Goal: Task Accomplishment & Management: Complete application form

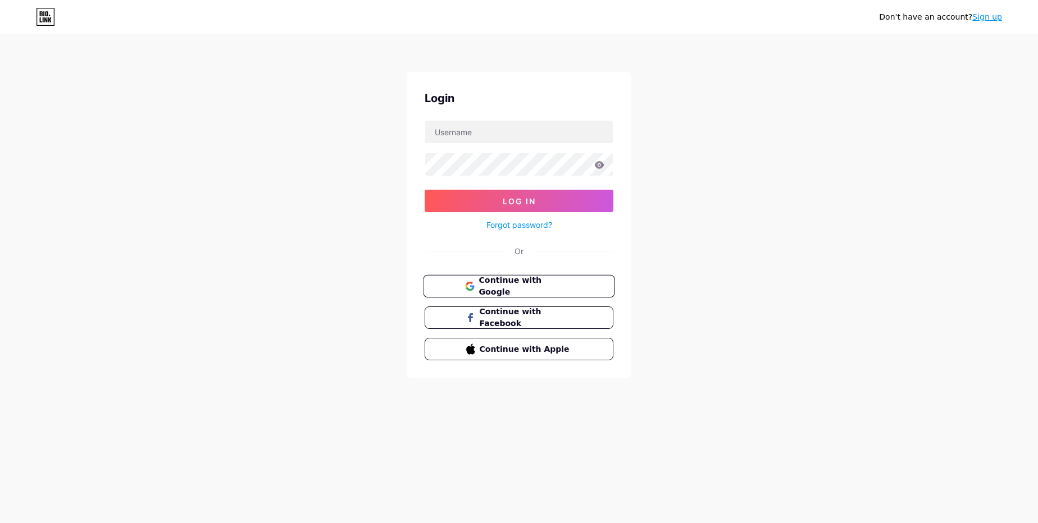
click at [531, 289] on span "Continue with Google" at bounding box center [525, 287] width 94 height 24
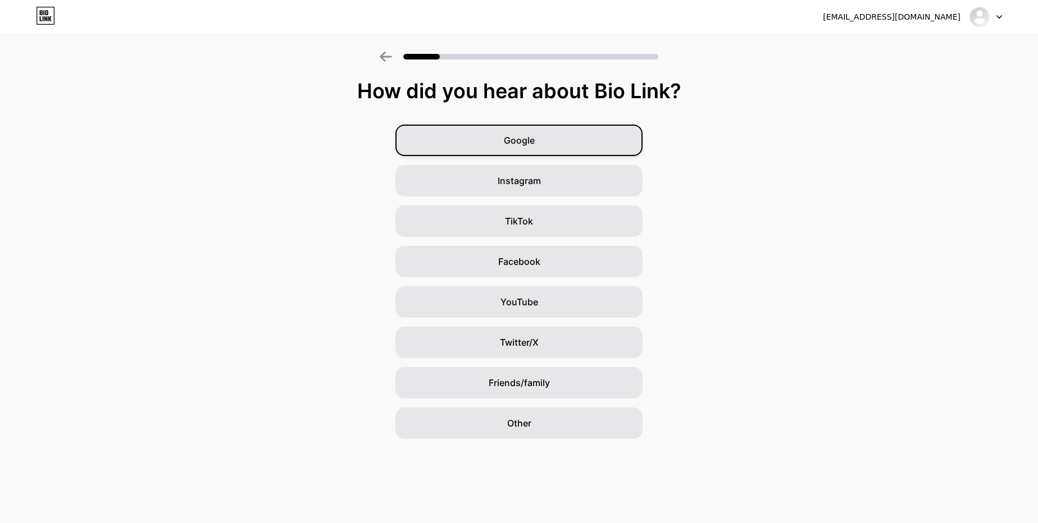
click at [613, 148] on div "Google" at bounding box center [518, 140] width 247 height 31
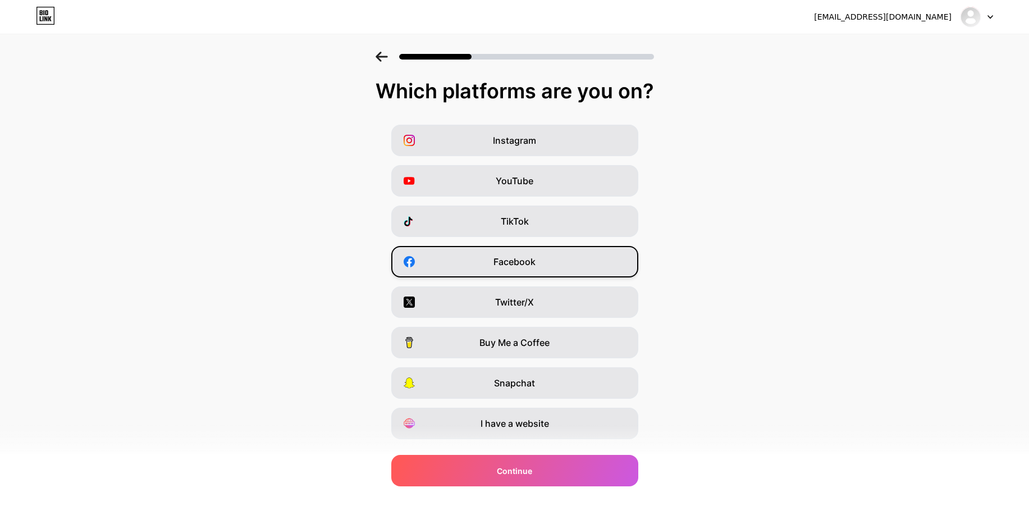
click at [526, 262] on span "Facebook" at bounding box center [515, 261] width 42 height 13
click at [522, 307] on span "Twitter/X" at bounding box center [514, 301] width 39 height 13
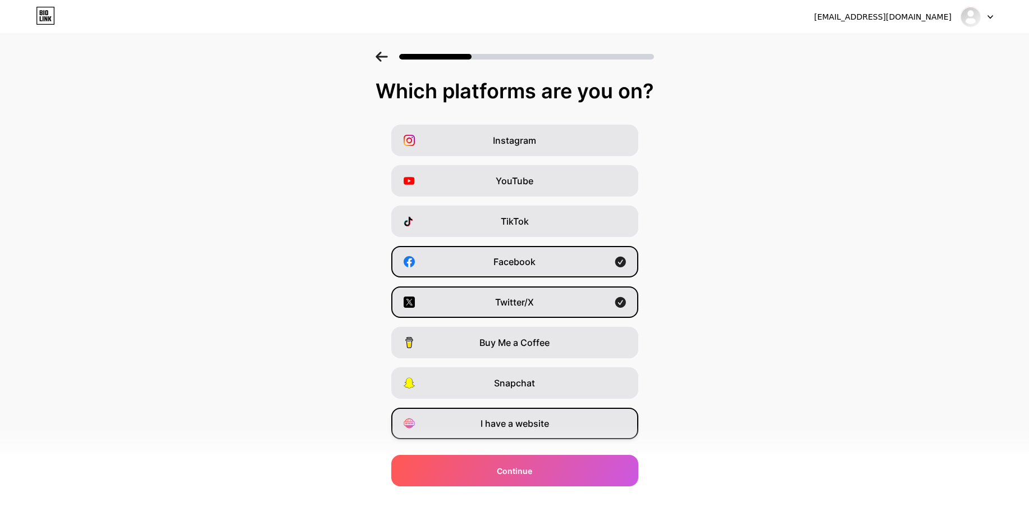
click at [536, 427] on span "I have a website" at bounding box center [515, 423] width 69 height 13
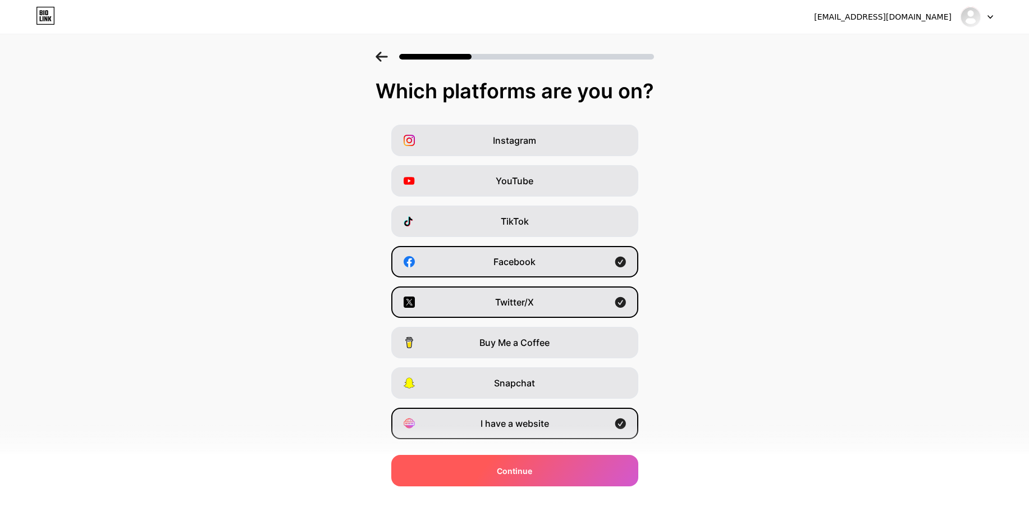
click at [531, 471] on span "Continue" at bounding box center [514, 471] width 35 height 12
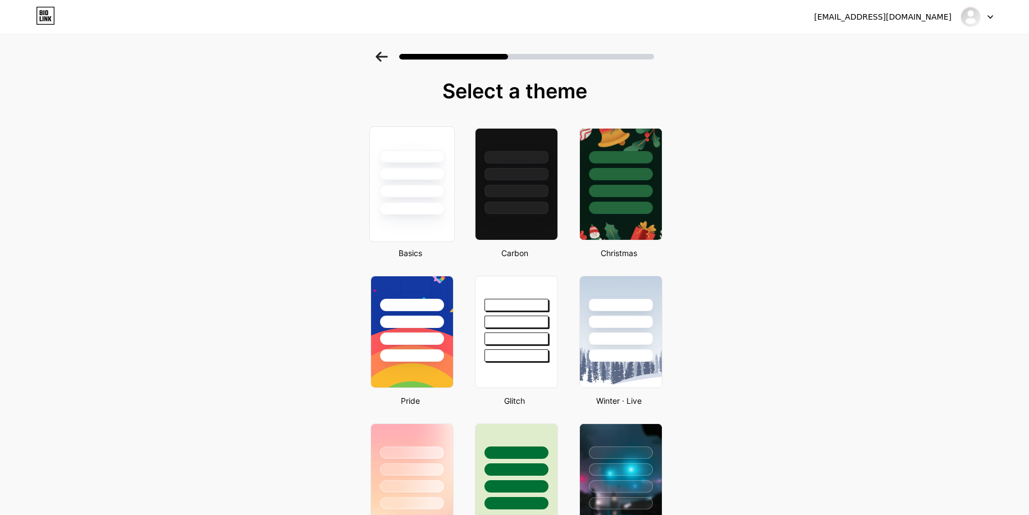
click at [451, 199] on div at bounding box center [411, 171] width 84 height 88
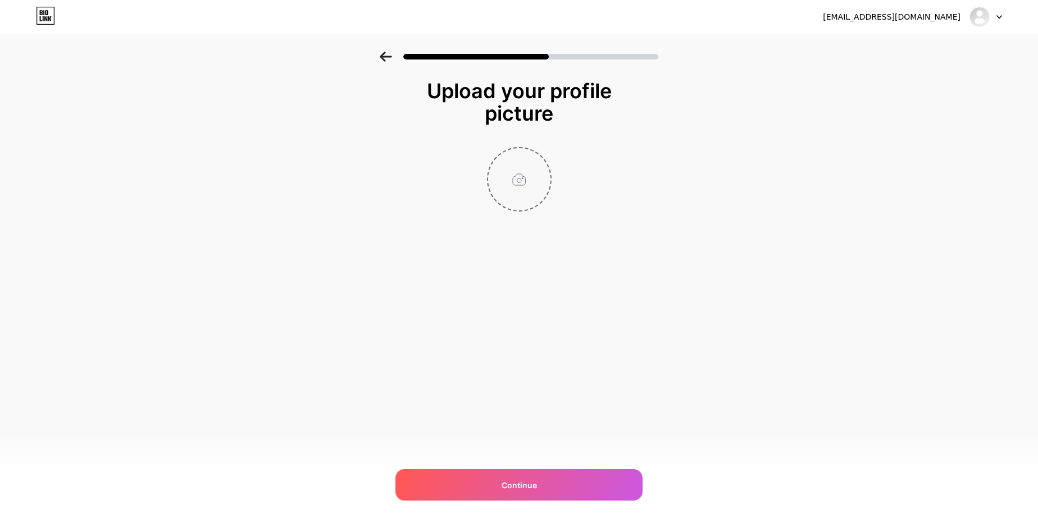
click at [516, 176] on input "file" at bounding box center [519, 179] width 62 height 62
type input "C:\fakepath\TBD logo.jpg"
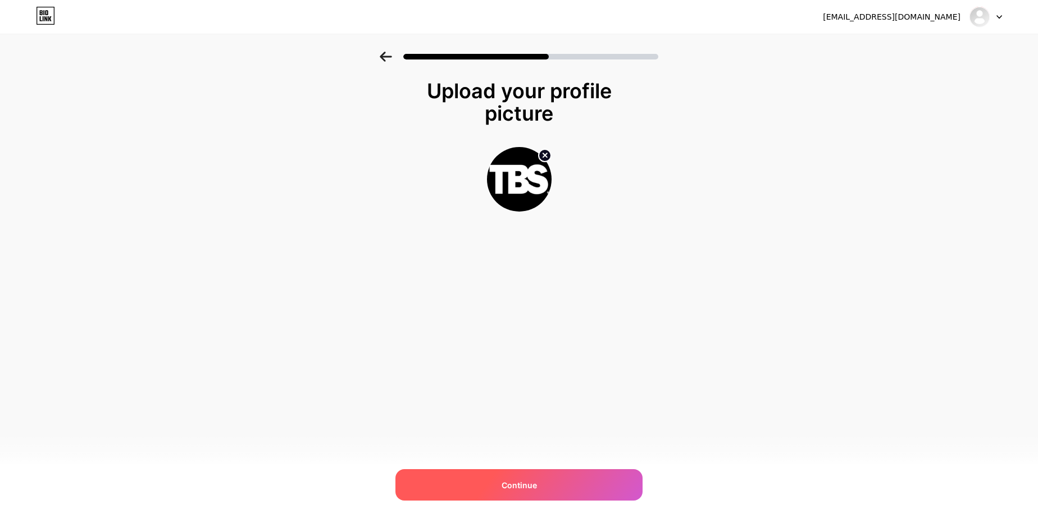
click at [516, 494] on div "Continue" at bounding box center [518, 484] width 247 height 31
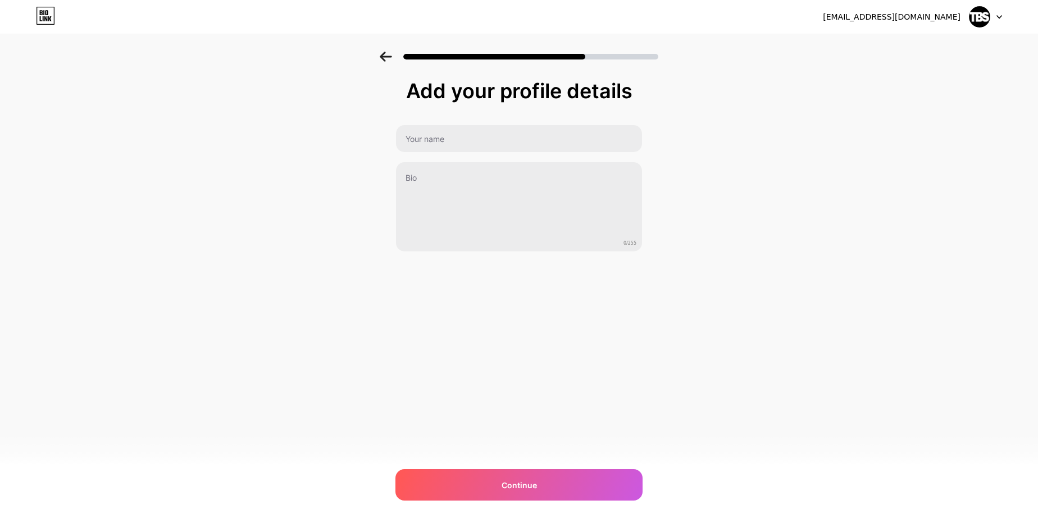
click at [478, 119] on div "Add your profile details 0/255 Continue Error" at bounding box center [518, 166] width 247 height 172
click at [476, 139] on input "text" at bounding box center [519, 138] width 246 height 27
paste input "TBS Factoring"
type input "TBS Factoring"
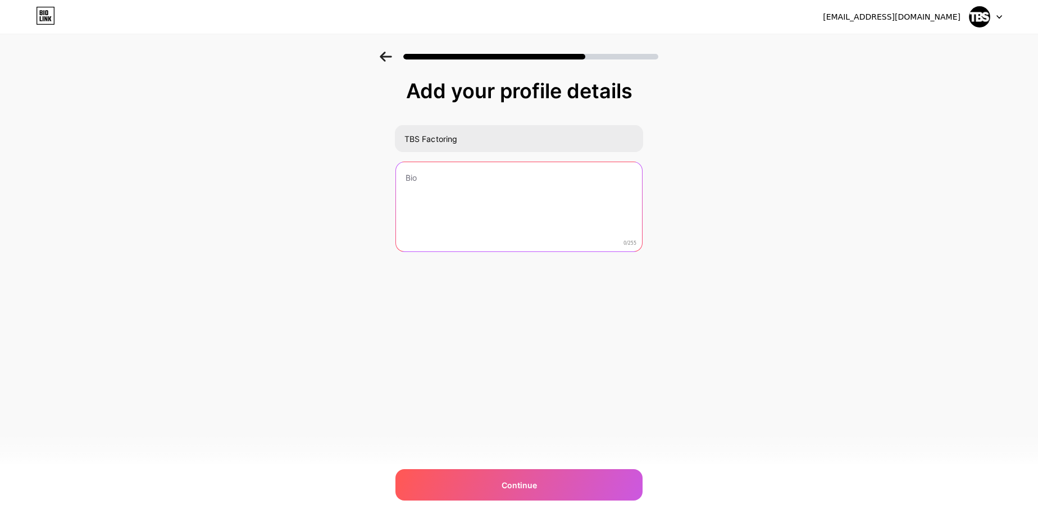
click at [433, 204] on textarea at bounding box center [519, 207] width 246 height 90
paste textarea "TBS Factoring is your trusted partner for unlocking financial success in the tr…"
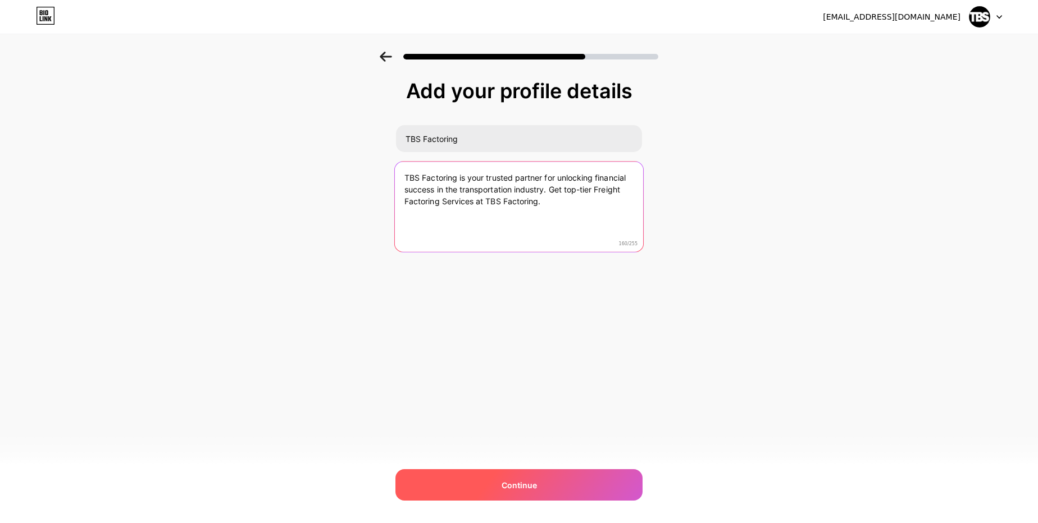
type textarea "TBS Factoring is your trusted partner for unlocking financial success in the tr…"
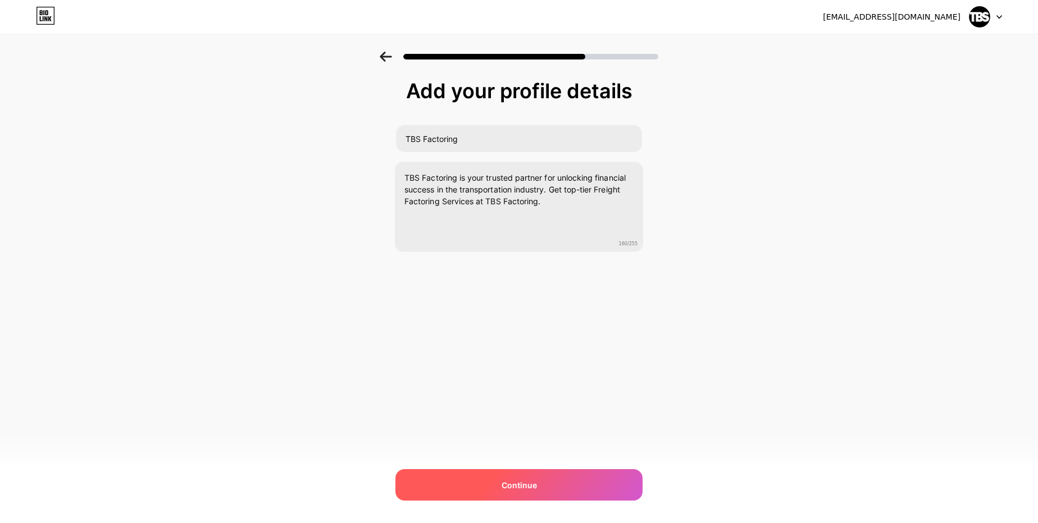
click at [513, 480] on span "Continue" at bounding box center [518, 486] width 35 height 12
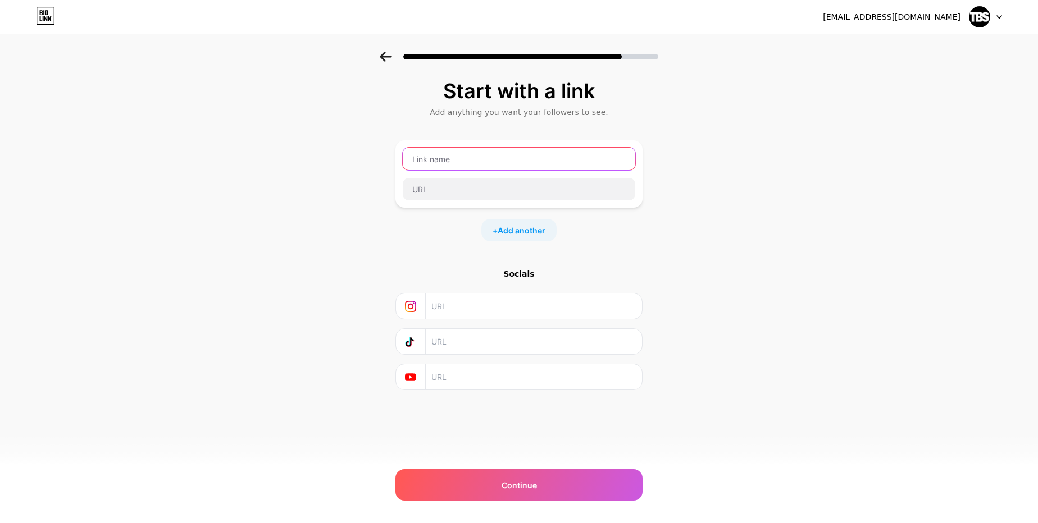
click at [472, 166] on input "text" at bounding box center [519, 159] width 232 height 22
paste input "TBS Factoring"
type input "TBS Factoring"
click at [425, 193] on input "text" at bounding box center [519, 189] width 232 height 22
paste input "[URL][DOMAIN_NAME]"
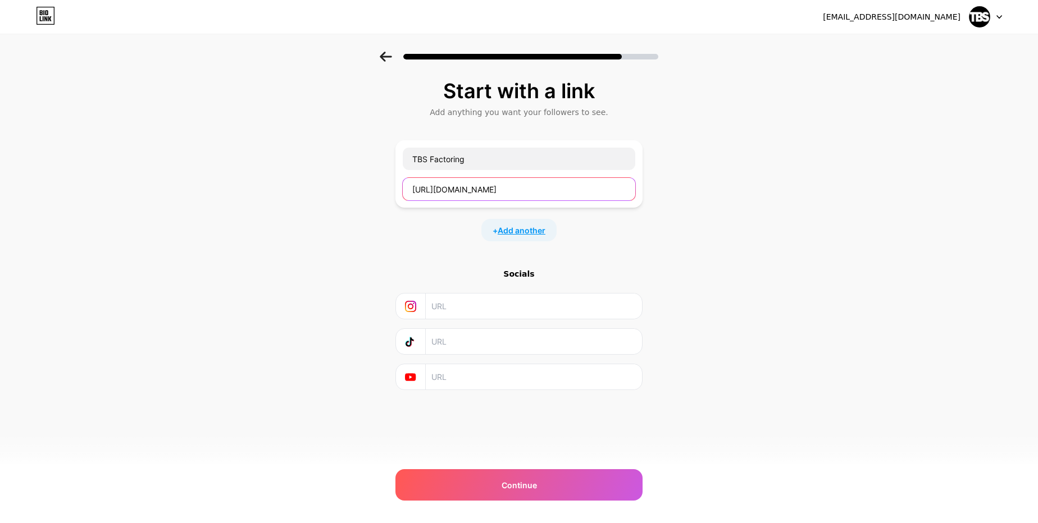
type input "[URL][DOMAIN_NAME]"
click at [518, 233] on span "Add another" at bounding box center [521, 231] width 48 height 12
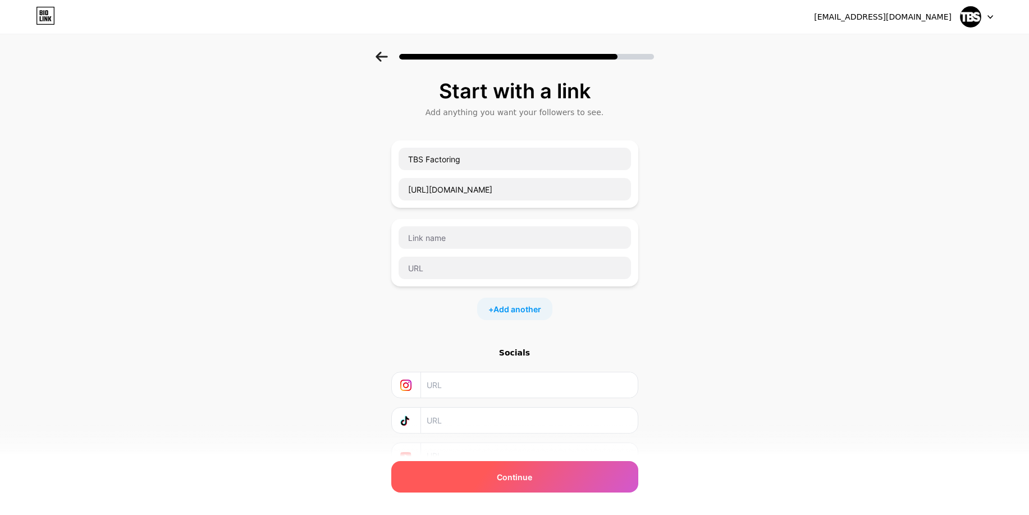
click at [522, 483] on div "Continue" at bounding box center [514, 476] width 247 height 31
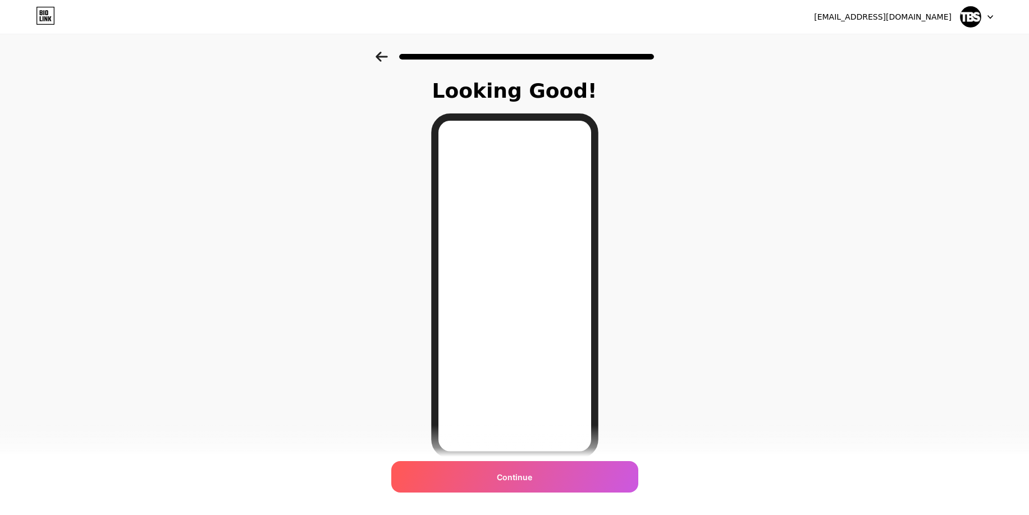
click at [522, 483] on div "Continue" at bounding box center [514, 476] width 247 height 31
